Goal: Check status: Check status

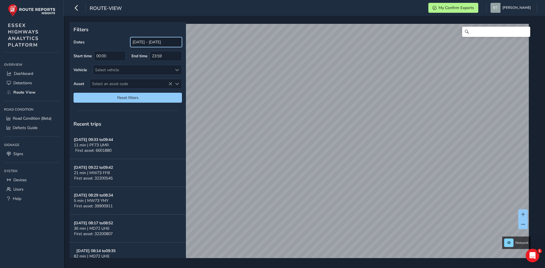
click at [140, 41] on input "26/08/2025 - 25/09/2025" at bounding box center [156, 42] width 52 height 10
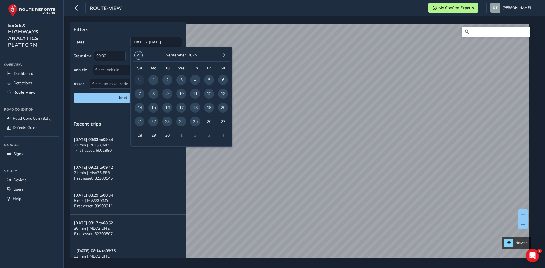
click at [138, 56] on span "button" at bounding box center [139, 55] width 4 height 4
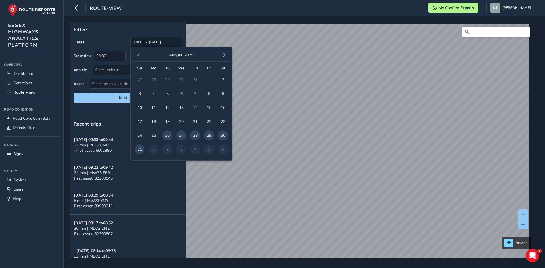
click at [138, 56] on span "button" at bounding box center [139, 55] width 4 height 4
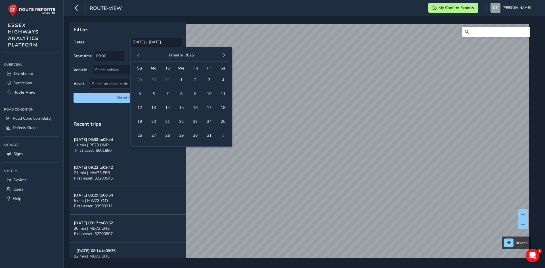
click at [138, 56] on span "button" at bounding box center [139, 55] width 4 height 4
click at [139, 56] on span "button" at bounding box center [139, 55] width 4 height 4
click at [170, 80] on span "1" at bounding box center [167, 80] width 10 height 10
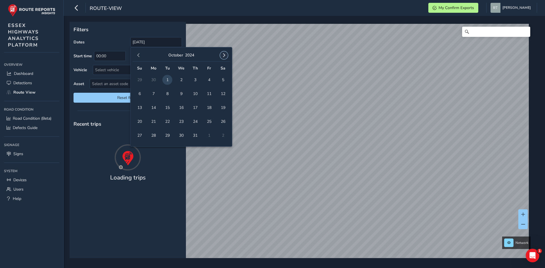
click at [225, 57] on span "button" at bounding box center [224, 55] width 4 height 4
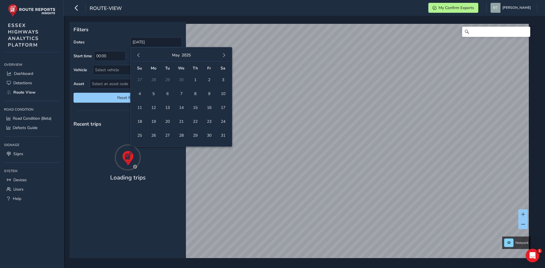
click at [225, 57] on span "button" at bounding box center [224, 55] width 4 height 4
click at [222, 109] on span "18" at bounding box center [223, 108] width 10 height 10
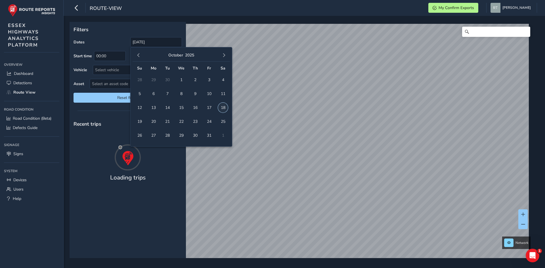
type input "01/10/2024 - 18/10/2025"
